Goal: Information Seeking & Learning: Learn about a topic

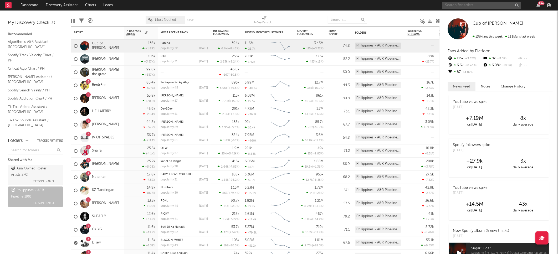
click at [464, 8] on input "text" at bounding box center [481, 5] width 79 height 7
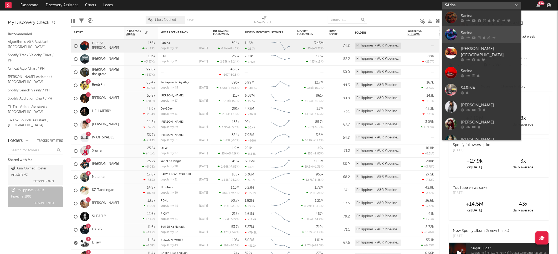
type input "SArina"
click at [471, 30] on div "Sarina" at bounding box center [490, 33] width 58 height 6
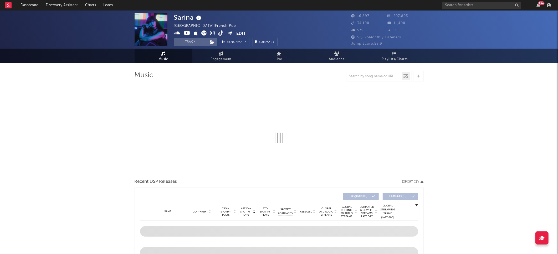
select select "6m"
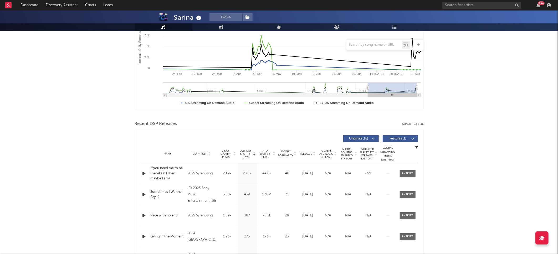
scroll to position [107, 0]
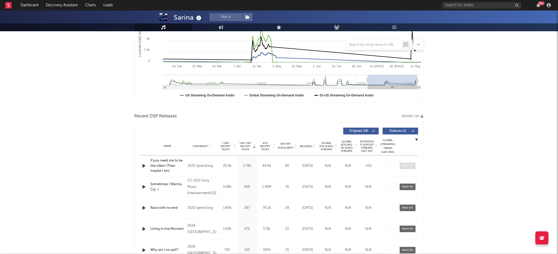
click at [406, 164] on div at bounding box center [407, 166] width 11 height 4
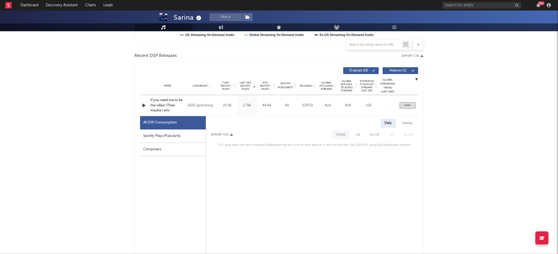
scroll to position [165, 0]
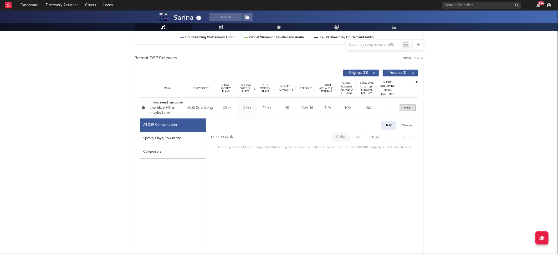
click at [406, 123] on div "Weekly" at bounding box center [407, 125] width 18 height 9
click at [387, 126] on div "Daily" at bounding box center [388, 125] width 15 height 9
click at [356, 136] on div "US" at bounding box center [358, 137] width 4 height 6
select select "1w"
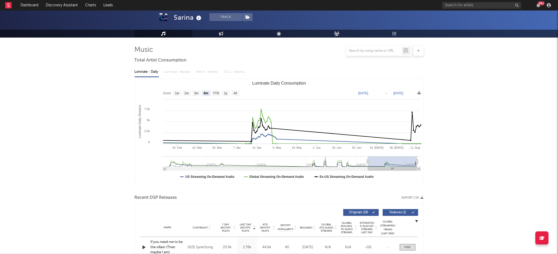
scroll to position [0, 0]
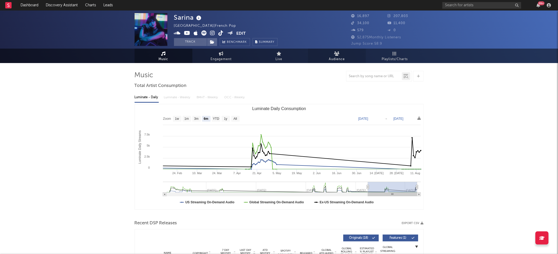
click at [347, 54] on link "Audience" at bounding box center [337, 56] width 58 height 14
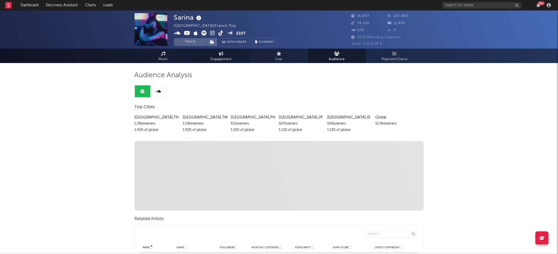
click at [225, 53] on link "Engagement" at bounding box center [221, 56] width 58 height 14
select select "1w"
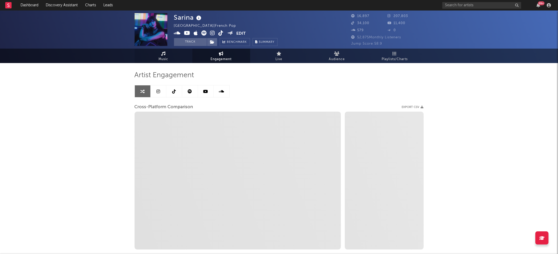
click at [163, 55] on icon at bounding box center [163, 54] width 4 height 4
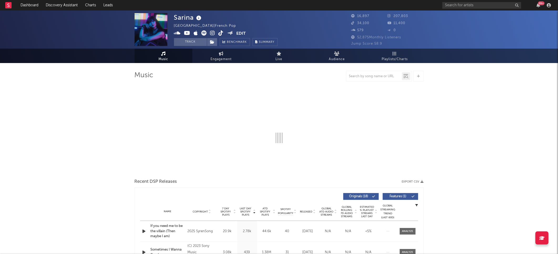
select select "6m"
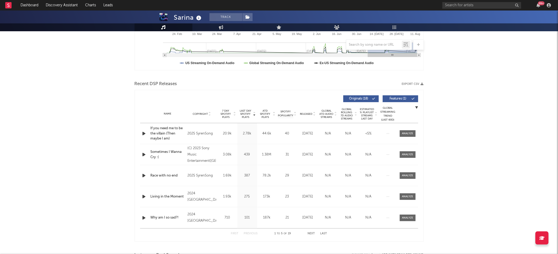
scroll to position [11, 0]
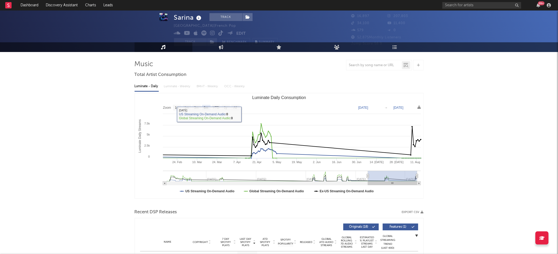
click at [184, 86] on div "Luminate - Daily Luminate - Weekly BMAT - Weekly OCC - Weekly" at bounding box center [279, 86] width 289 height 9
click at [340, 48] on link "Audience" at bounding box center [337, 47] width 58 height 10
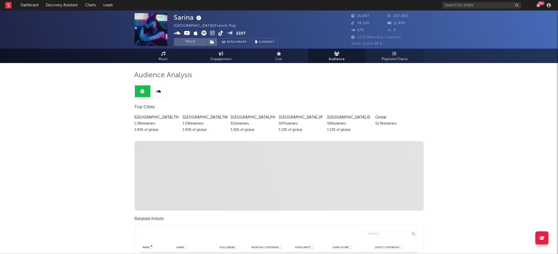
click at [404, 54] on link "Playlists/Charts" at bounding box center [395, 56] width 58 height 14
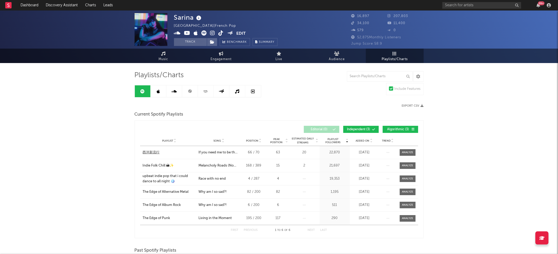
click at [156, 153] on div "西洋新流行" at bounding box center [151, 152] width 17 height 5
click at [359, 128] on span "Independent ( 3 )" at bounding box center [359, 129] width 24 height 3
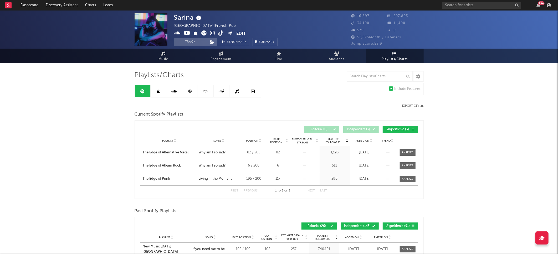
click at [359, 128] on span "Independent ( 3 )" at bounding box center [359, 129] width 24 height 3
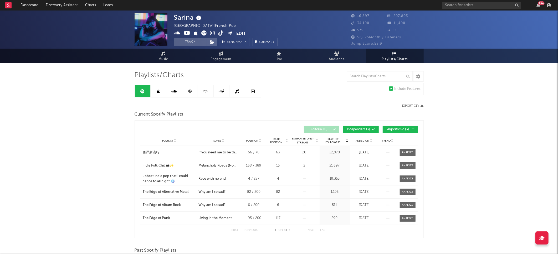
click at [404, 130] on span "Algorithmic ( 3 )" at bounding box center [398, 129] width 24 height 3
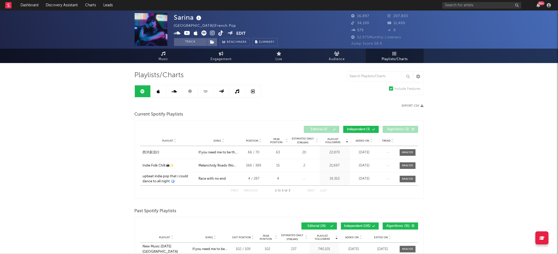
click at [363, 130] on span "Independent ( 3 )" at bounding box center [359, 129] width 24 height 3
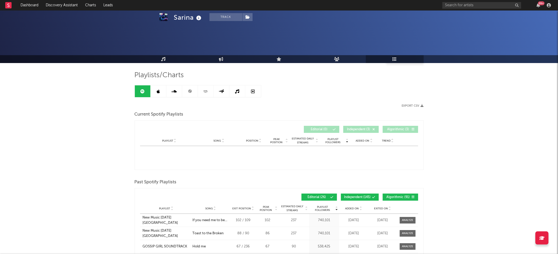
scroll to position [75, 0]
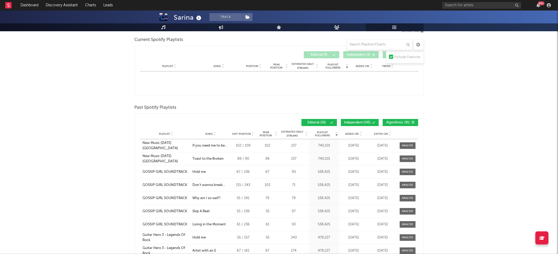
click at [213, 133] on div at bounding box center [214, 134] width 3 height 4
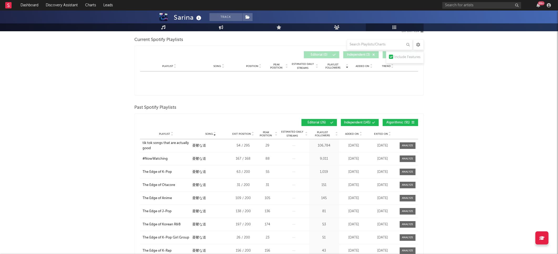
click at [213, 133] on div at bounding box center [214, 134] width 3 height 4
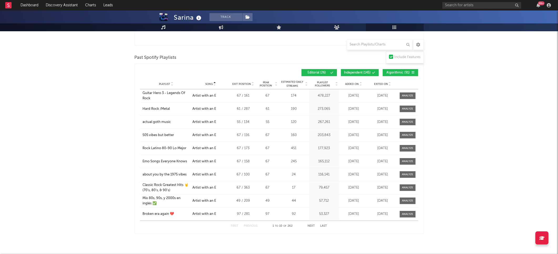
scroll to position [124, 0]
click at [378, 85] on span "Exited On" at bounding box center [381, 84] width 14 height 3
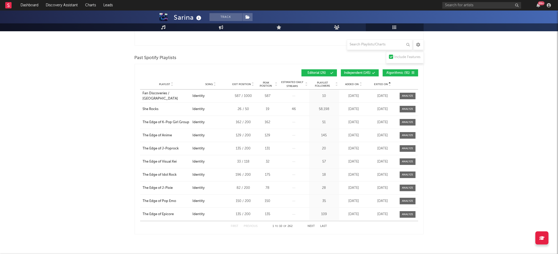
scroll to position [119, 0]
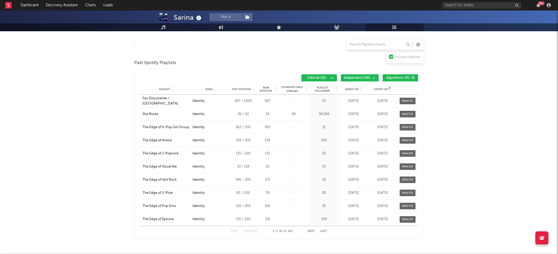
click at [381, 89] on span "Exited On" at bounding box center [381, 89] width 14 height 3
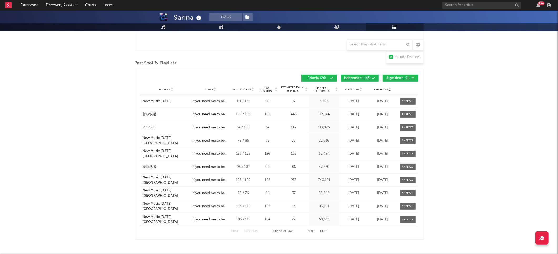
scroll to position [114, 0]
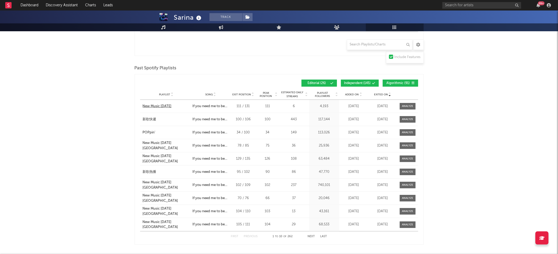
click at [162, 107] on div "New Music [DATE]" at bounding box center [157, 106] width 29 height 5
click at [149, 119] on div "新歌快遞" at bounding box center [150, 119] width 14 height 5
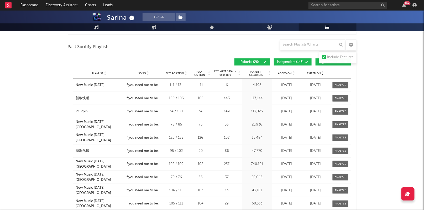
scroll to position [0, 0]
